Goal: Use online tool/utility

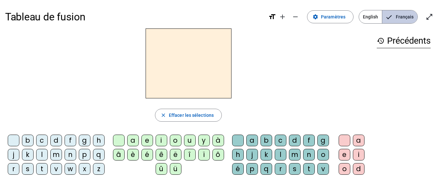
click at [411, 15] on span "Français" at bounding box center [400, 16] width 35 height 13
click at [48, 157] on div "l" at bounding box center [42, 155] width 12 height 12
click at [132, 142] on div "a" at bounding box center [133, 140] width 12 height 12
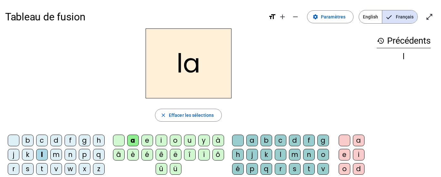
click at [287, 140] on div "c" at bounding box center [281, 140] width 12 height 12
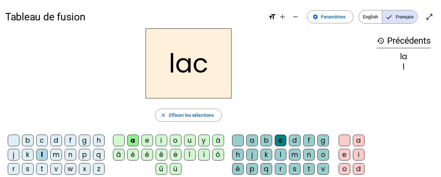
click at [48, 172] on div "t" at bounding box center [42, 169] width 12 height 12
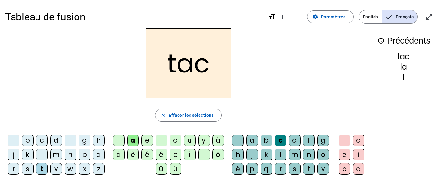
click at [242, 144] on div at bounding box center [238, 140] width 12 height 12
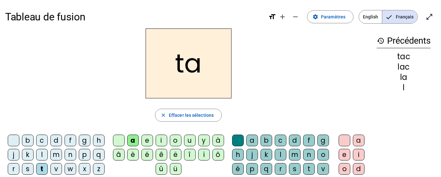
click at [149, 141] on div "e" at bounding box center [148, 140] width 12 height 12
click at [192, 140] on div "u" at bounding box center [190, 140] width 12 height 12
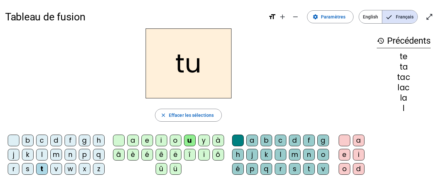
drag, startPoint x: 61, startPoint y: 143, endPoint x: 64, endPoint y: 139, distance: 5.1
click at [61, 143] on div "d" at bounding box center [56, 140] width 12 height 12
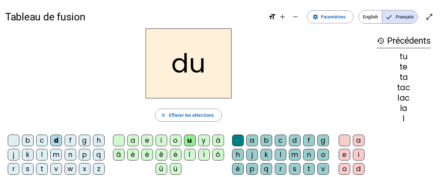
click at [287, 143] on div "c" at bounding box center [281, 140] width 12 height 12
